Goal: Find specific page/section: Find specific page/section

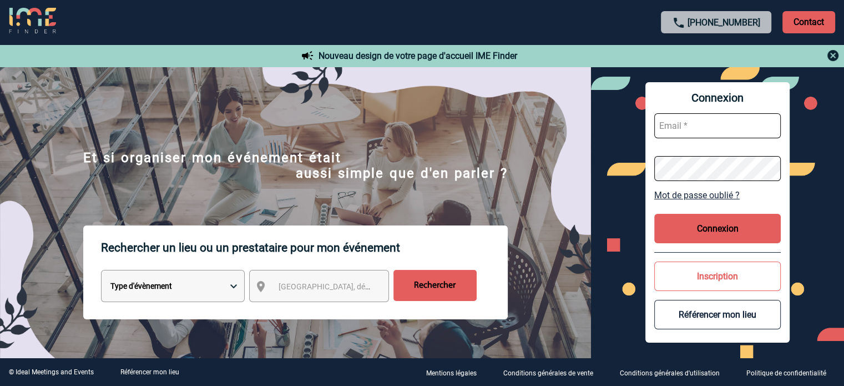
type input "eperiou@ime-groupe.com"
click at [749, 236] on button "Connexion" at bounding box center [717, 228] width 127 height 29
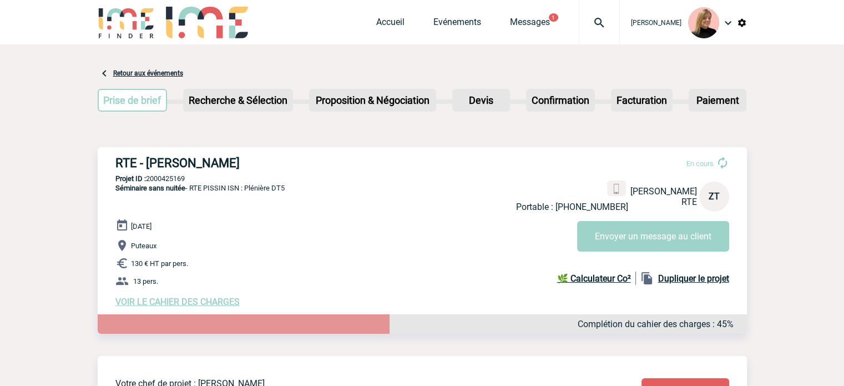
click at [173, 179] on p "Projet ID : 2000425169" at bounding box center [422, 178] width 649 height 8
copy p "2000425169"
drag, startPoint x: 115, startPoint y: 164, endPoint x: 296, endPoint y: 159, distance: 180.4
click at [296, 159] on h3 "RTE - [PERSON_NAME]" at bounding box center [281, 163] width 333 height 14
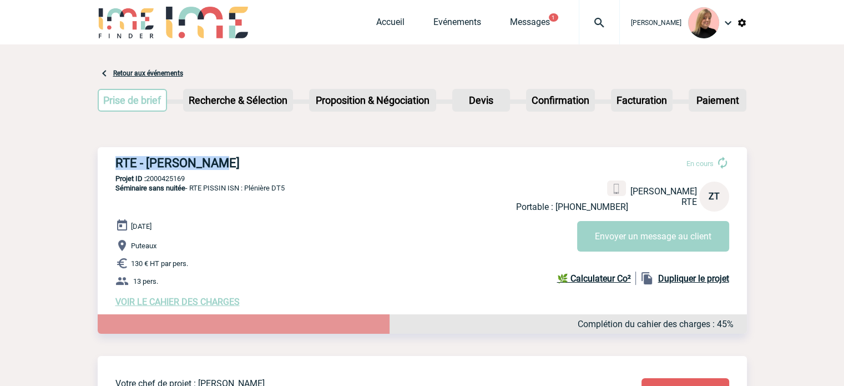
copy h3 "RTE - [PERSON_NAME]"
drag, startPoint x: 174, startPoint y: 296, endPoint x: 173, endPoint y: 309, distance: 13.4
click at [174, 307] on div "16 Octobre 2025 Puteaux 130 € HT par pers. 13 pers. VOIR LE CAHIER DES CHARGES …" at bounding box center [431, 263] width 632 height 88
click at [173, 309] on div "RTE - Zoé TIXADOR En cours Portable : +33778132204 Zoé TIXADOR RTE ZT Envoyer u…" at bounding box center [422, 231] width 649 height 169
click at [180, 299] on span "VOIR LE CAHIER DES CHARGES" at bounding box center [177, 301] width 124 height 11
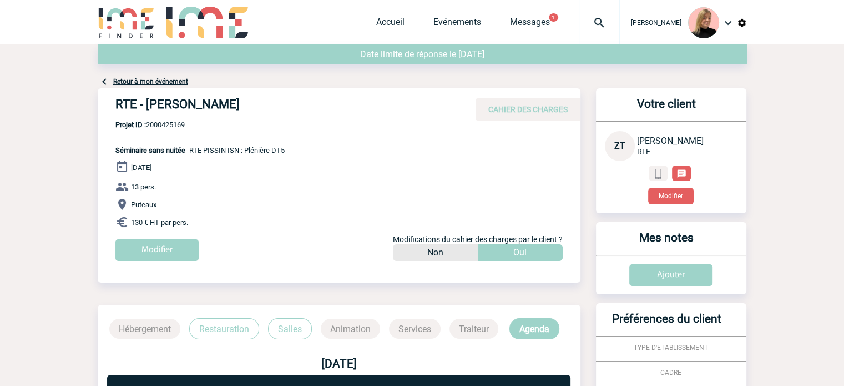
drag, startPoint x: 240, startPoint y: 157, endPoint x: 293, endPoint y: 144, distance: 54.8
click at [293, 144] on div "RTE - Zoé TIXADOR CAHIER DES CHARGES RTE - Zoé TIXADOR - Séminaire sans nuitée …" at bounding box center [339, 178] width 483 height 181
copy span "RTE PISSIN ISN : Plénière DT5"
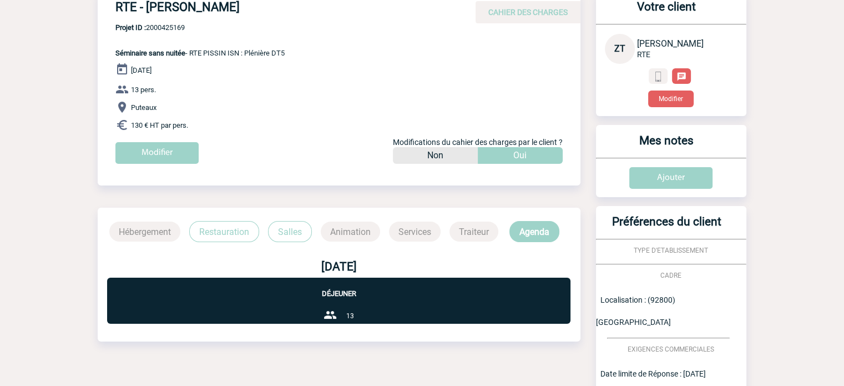
scroll to position [86, 0]
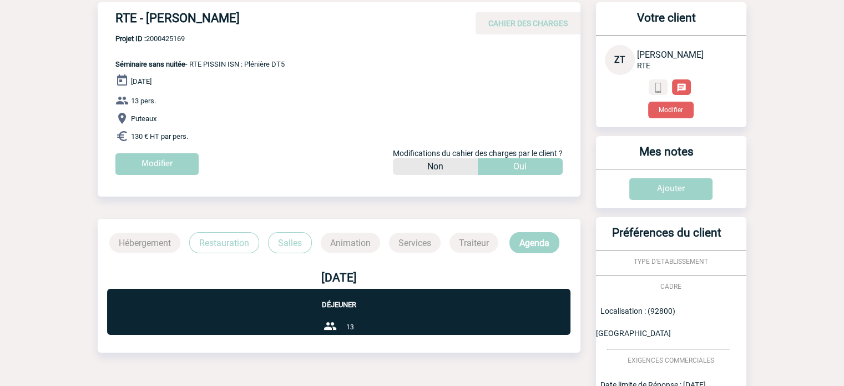
click at [214, 235] on p "Restauration" at bounding box center [224, 242] width 70 height 21
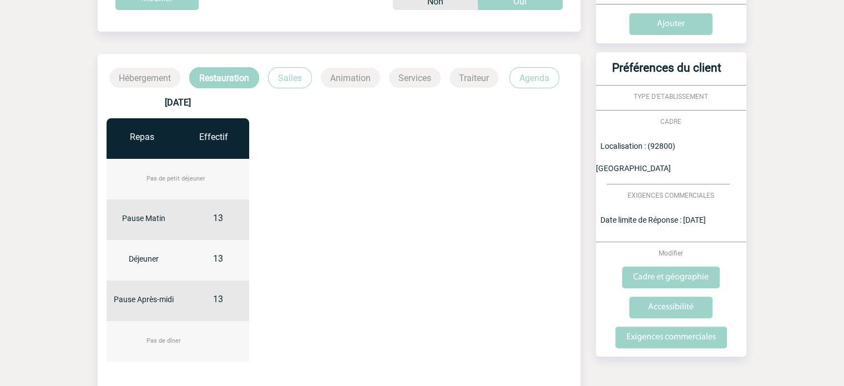
scroll to position [253, 0]
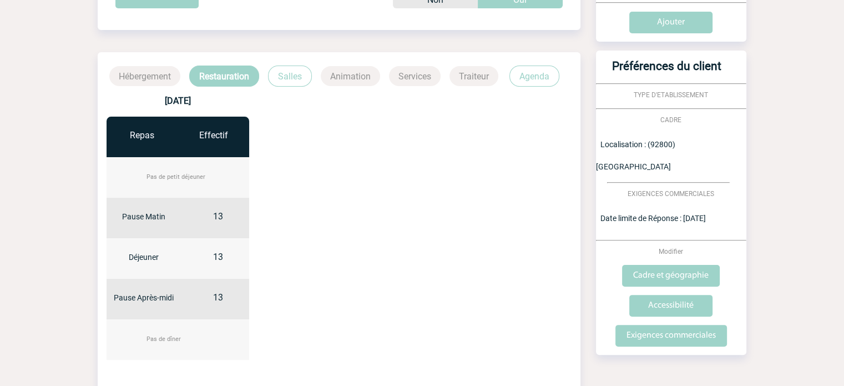
click at [289, 78] on p "Salles" at bounding box center [290, 75] width 44 height 21
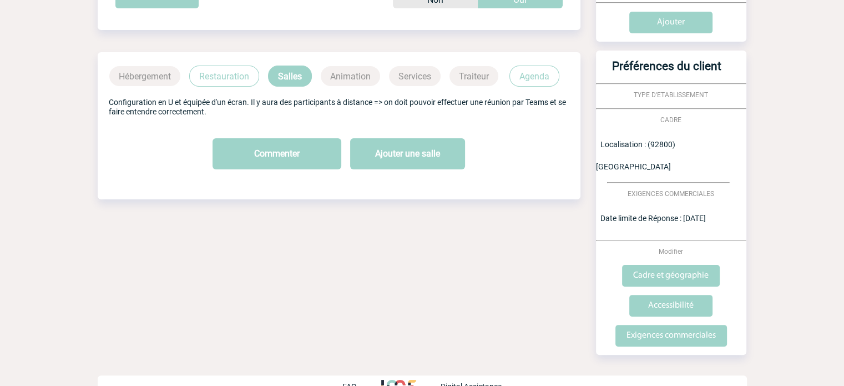
click at [543, 69] on p "Agenda" at bounding box center [534, 75] width 50 height 21
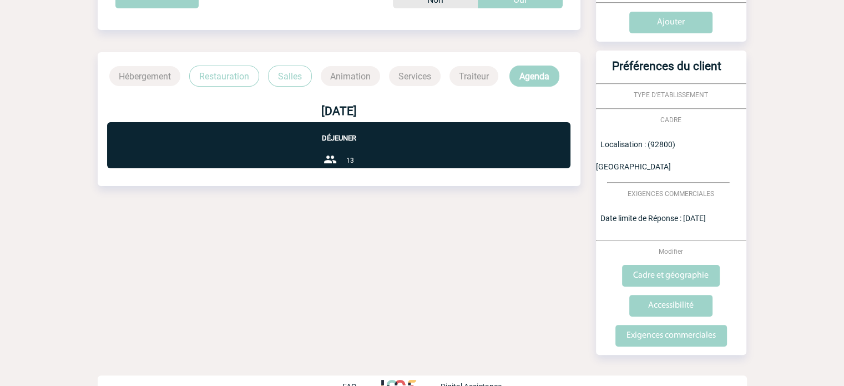
click at [226, 68] on p "Restauration" at bounding box center [224, 75] width 70 height 21
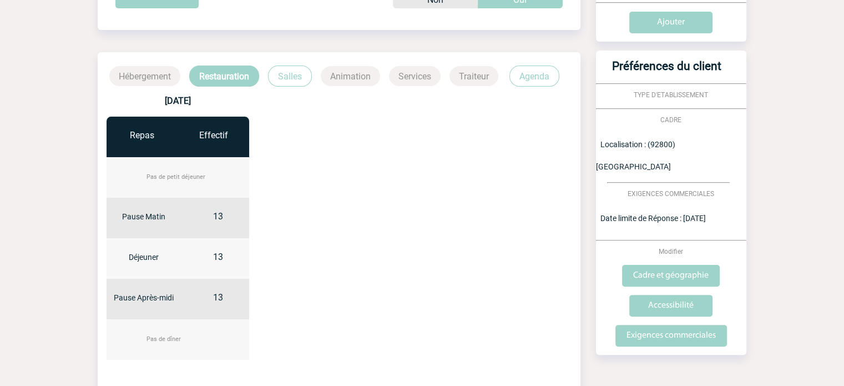
click at [289, 70] on p "Salles" at bounding box center [290, 75] width 44 height 21
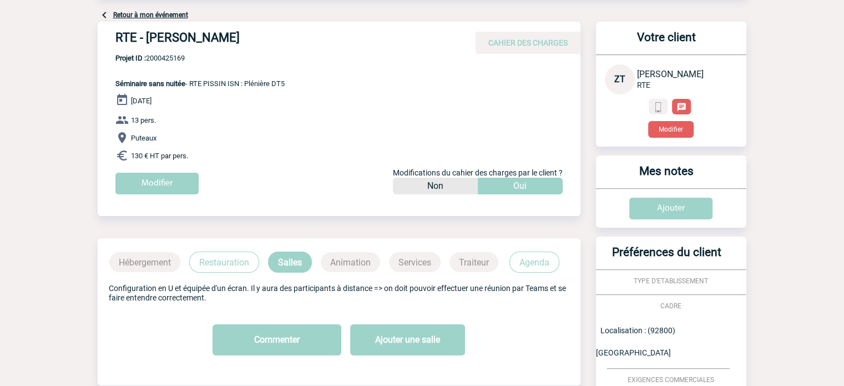
scroll to position [86, 0]
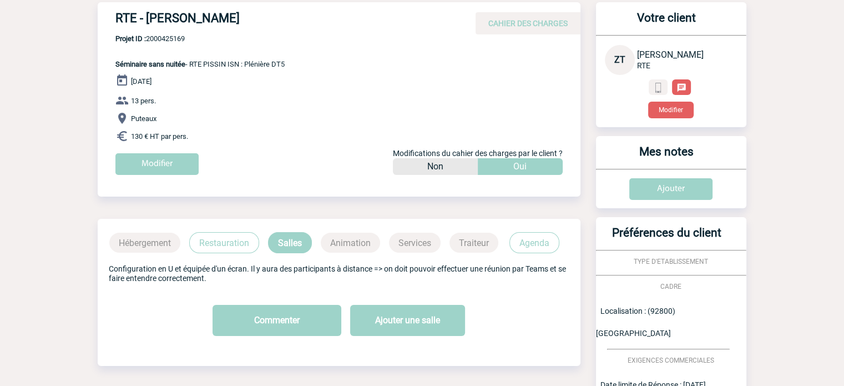
click at [551, 241] on p "Agenda" at bounding box center [534, 242] width 50 height 21
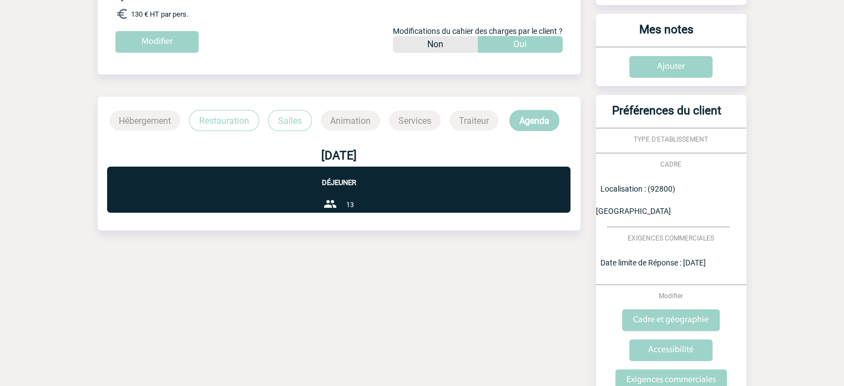
scroll to position [142, 0]
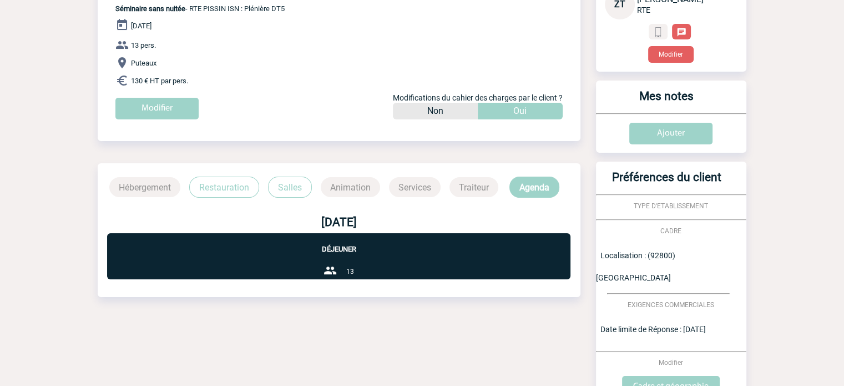
click at [215, 179] on p "Restauration" at bounding box center [224, 186] width 70 height 21
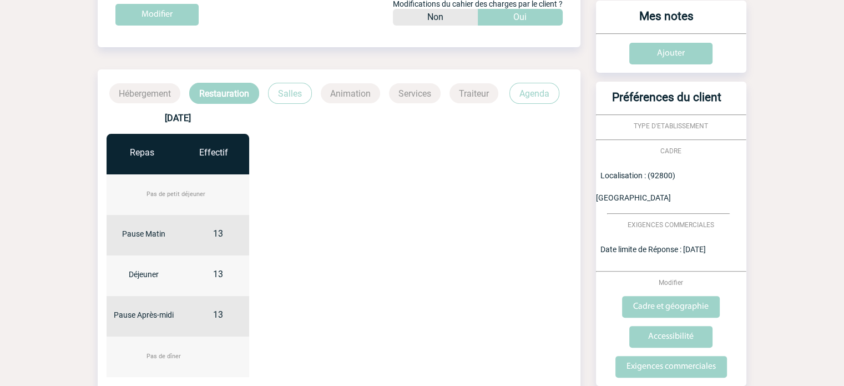
scroll to position [222, 0]
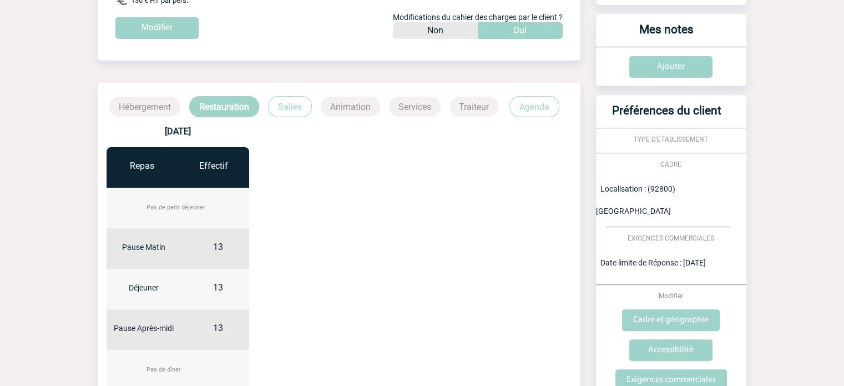
click at [290, 113] on p "Salles" at bounding box center [290, 106] width 44 height 21
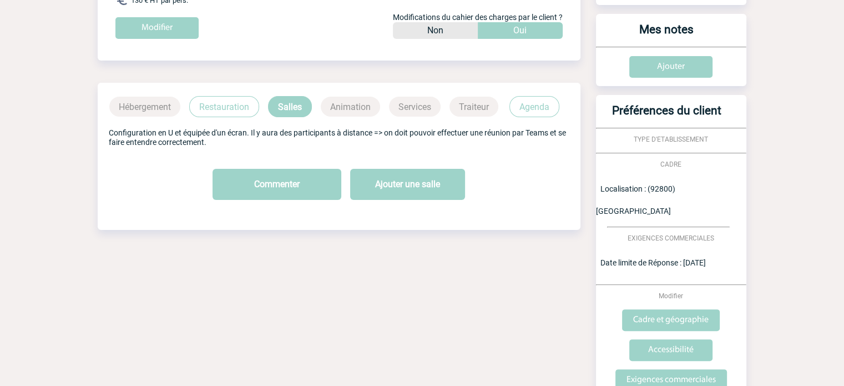
click at [541, 107] on p "Agenda" at bounding box center [534, 106] width 50 height 21
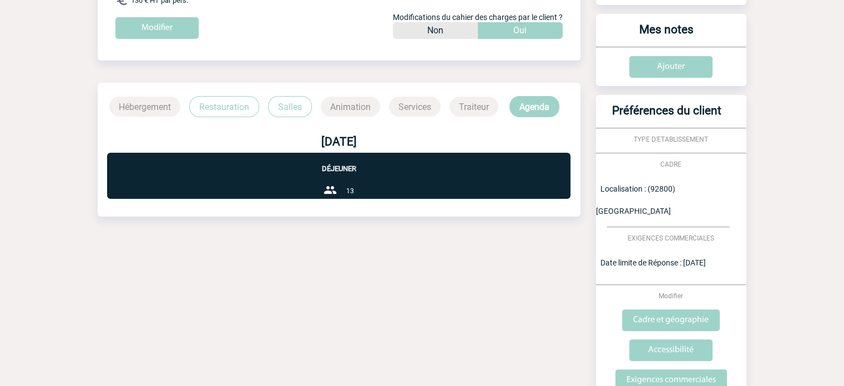
click at [203, 104] on p "Restauration" at bounding box center [224, 106] width 70 height 21
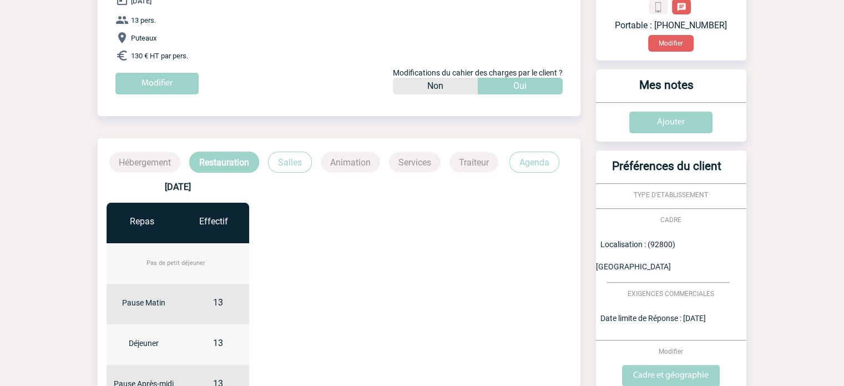
scroll to position [0, 0]
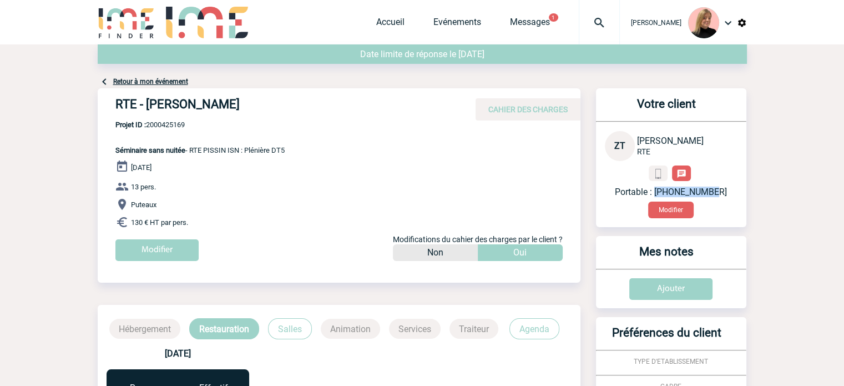
drag, startPoint x: 662, startPoint y: 194, endPoint x: 738, endPoint y: 186, distance: 76.4
click at [738, 186] on div "ZT Zoé TIXADOR RTE Portable : +33778132204 Modifier" at bounding box center [676, 174] width 142 height 87
copy p "+33778132204"
click at [384, 153] on div "RTE - Zoé TIXADOR CAHIER DES CHARGES RTE - Zoé TIXADOR - Séminaire sans nuitée …" at bounding box center [339, 178] width 483 height 181
drag, startPoint x: 248, startPoint y: 152, endPoint x: 298, endPoint y: 144, distance: 50.5
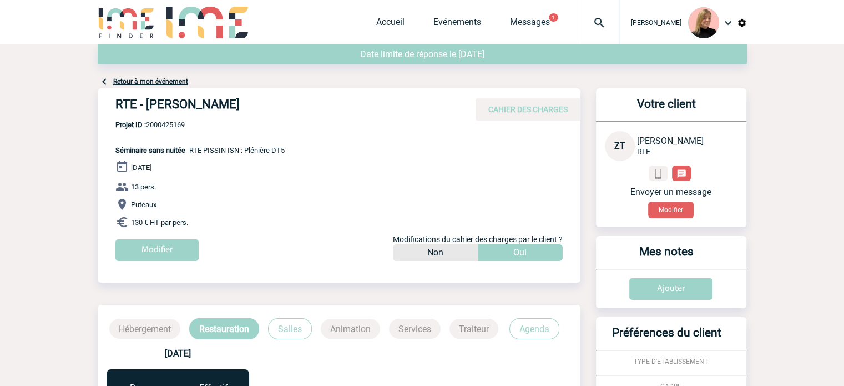
click at [300, 143] on div "RTE - Zoé TIXADOR CAHIER DES CHARGES RTE - Zoé TIXADOR - Séminaire sans nuitée …" at bounding box center [339, 178] width 483 height 181
copy span "Plénière DT5"
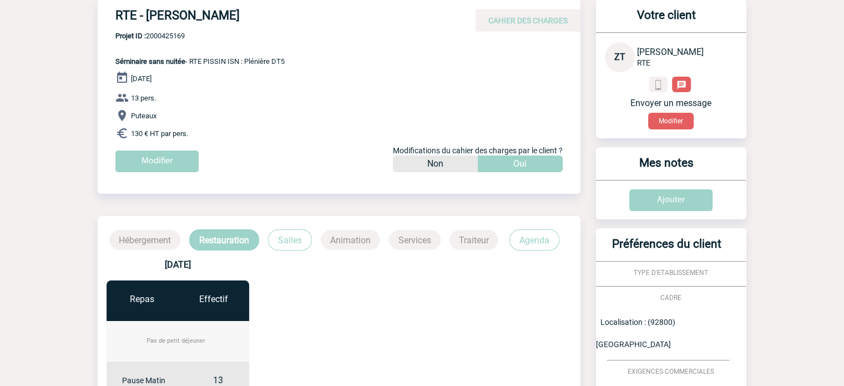
scroll to position [222, 0]
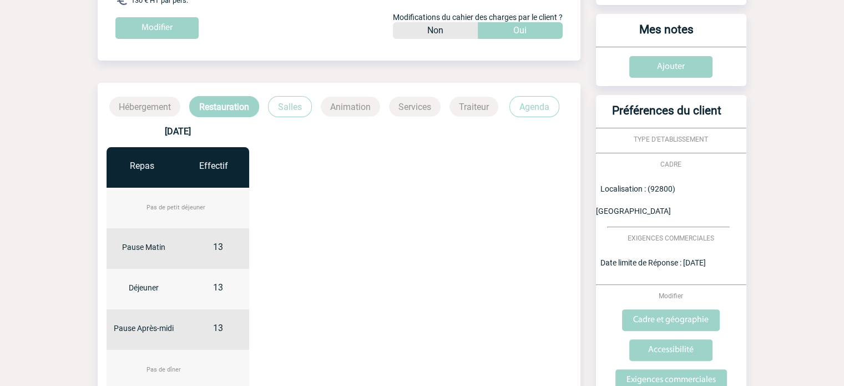
click at [293, 99] on p "Salles" at bounding box center [290, 106] width 44 height 21
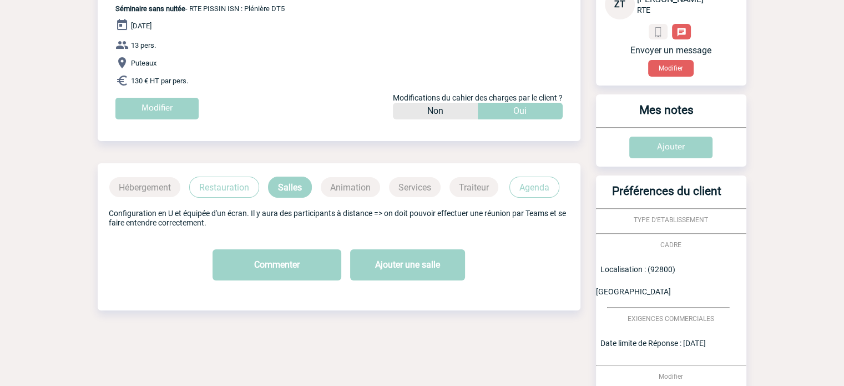
scroll to position [0, 0]
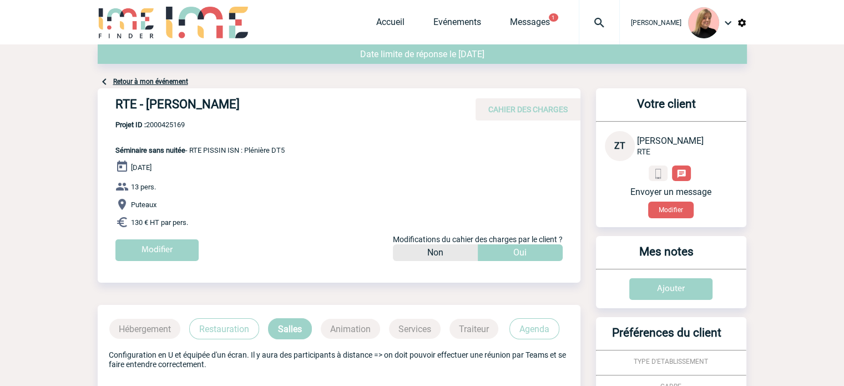
click at [233, 328] on p "Restauration" at bounding box center [224, 328] width 70 height 21
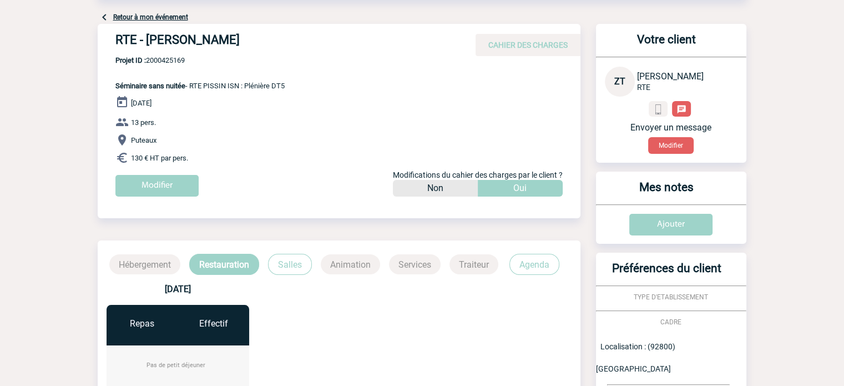
scroll to position [166, 0]
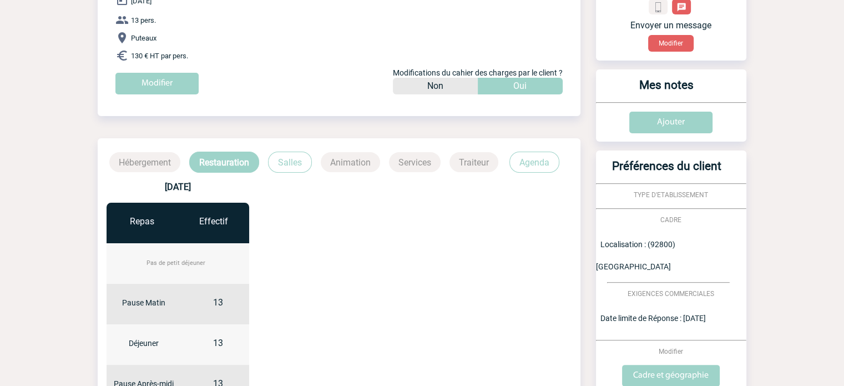
click at [527, 168] on p "Agenda" at bounding box center [534, 162] width 50 height 21
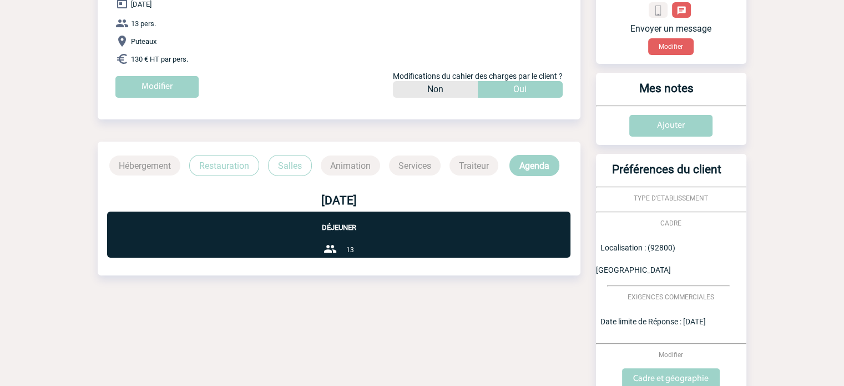
scroll to position [0, 0]
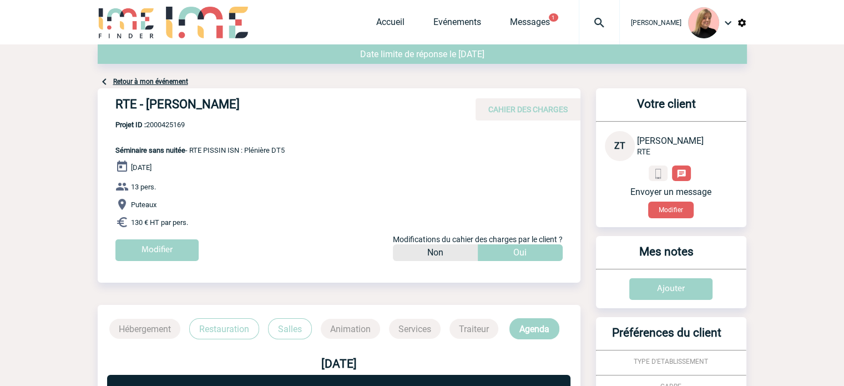
click at [151, 80] on link "Retour à mon événement" at bounding box center [150, 82] width 75 height 8
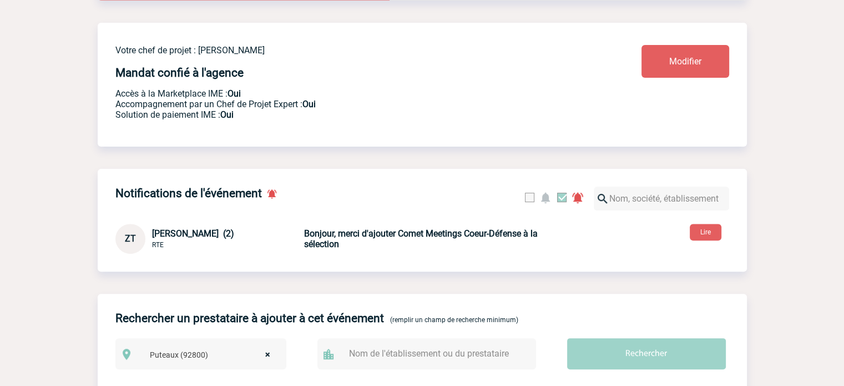
scroll to position [388, 0]
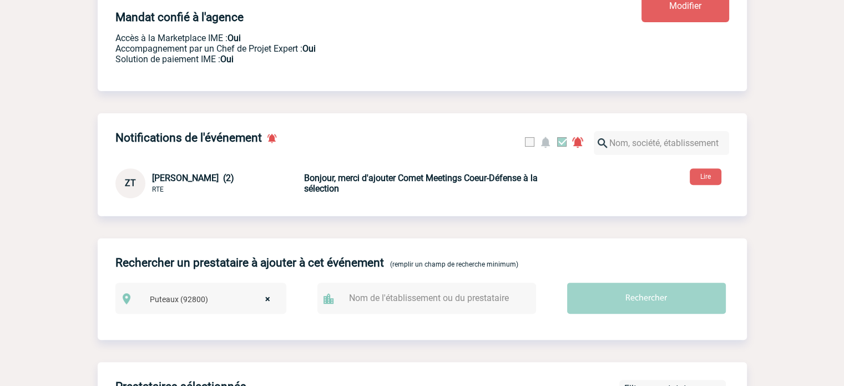
click at [441, 182] on b "Bonjour, merci d'ajouter Comet Meetings Coeur-Défense à la sélection" at bounding box center [421, 183] width 234 height 21
